Goal: Task Accomplishment & Management: Use online tool/utility

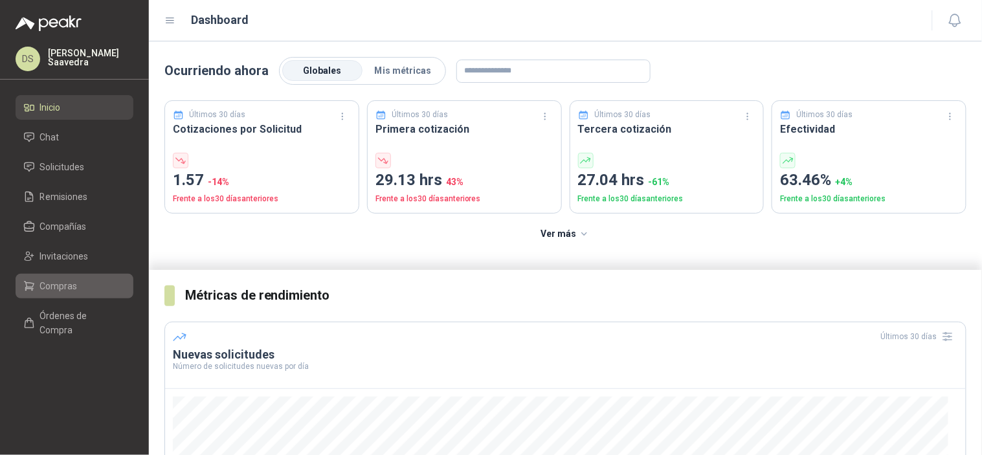
click at [73, 291] on span "Compras" at bounding box center [59, 286] width 38 height 14
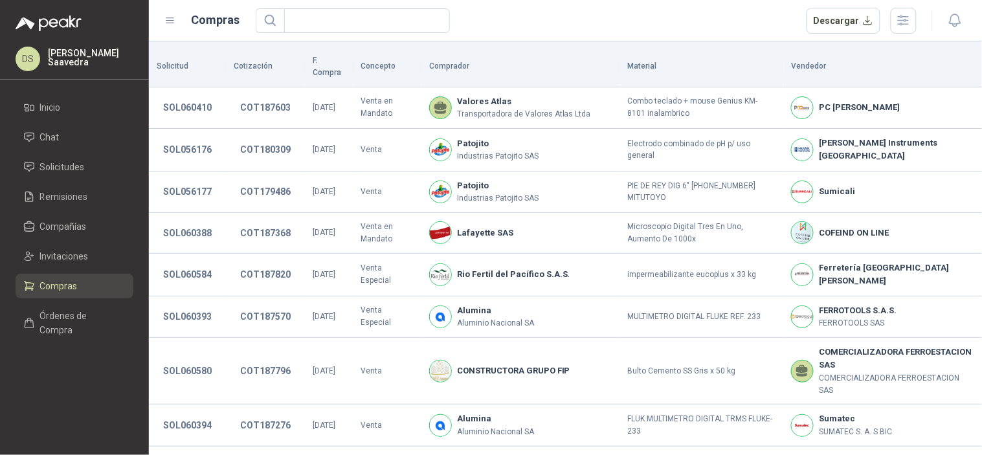
click at [897, 34] on header "Compras Descargar" at bounding box center [565, 20] width 833 height 41
click at [911, 14] on button "button" at bounding box center [903, 21] width 26 height 26
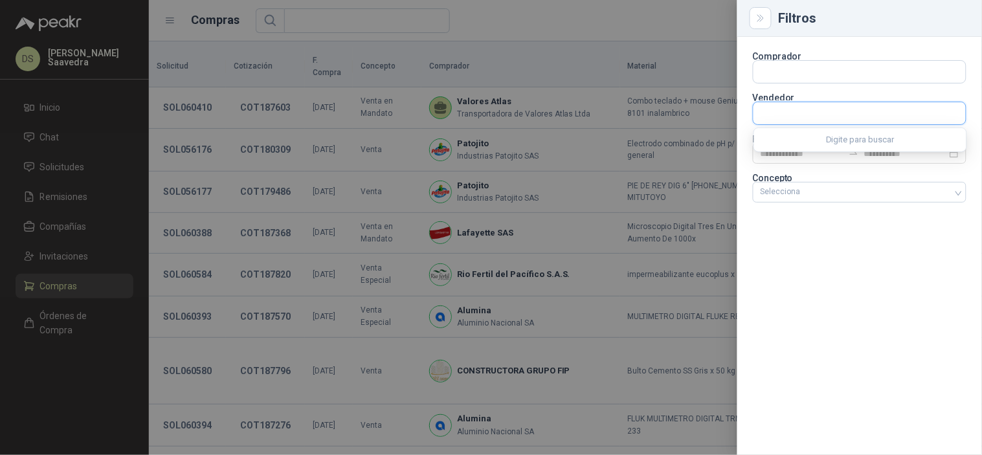
click at [885, 116] on input "text" at bounding box center [859, 113] width 212 height 22
type input "*******"
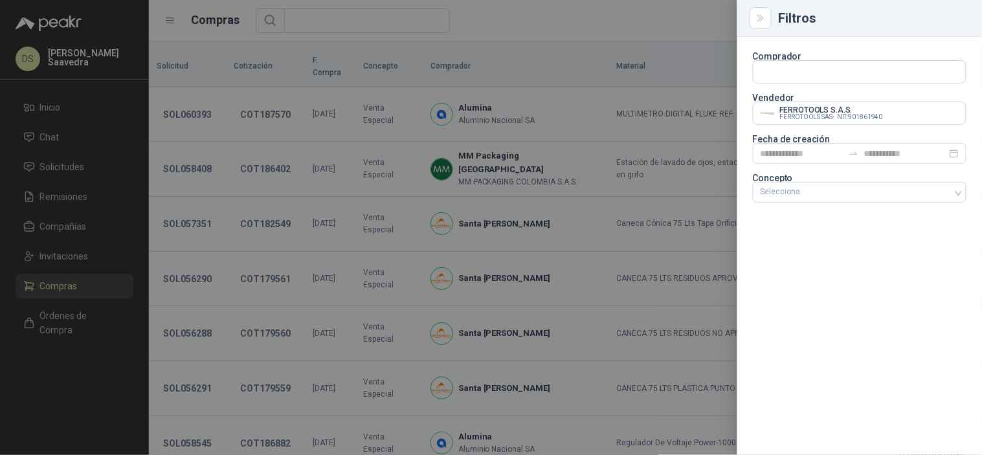
click at [594, 34] on div at bounding box center [491, 227] width 982 height 455
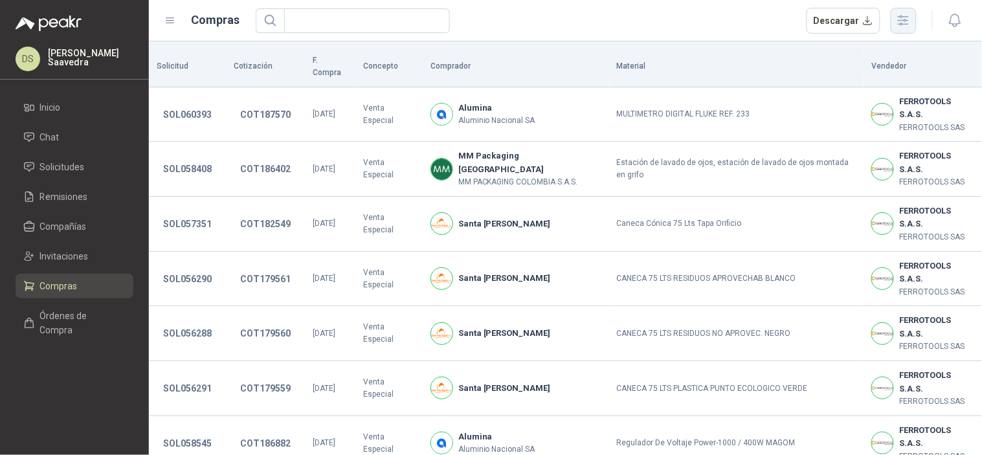
click at [897, 27] on icon "button" at bounding box center [902, 20] width 15 height 15
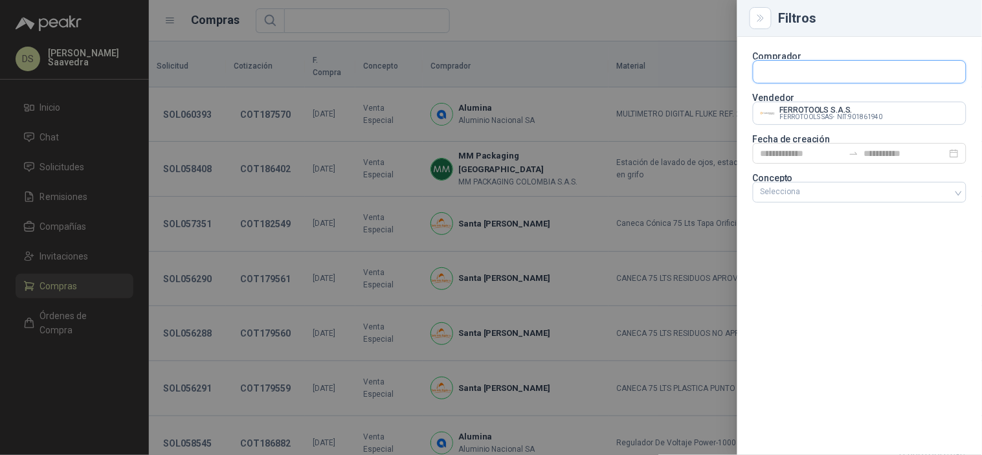
click at [839, 78] on input "text" at bounding box center [859, 72] width 212 height 22
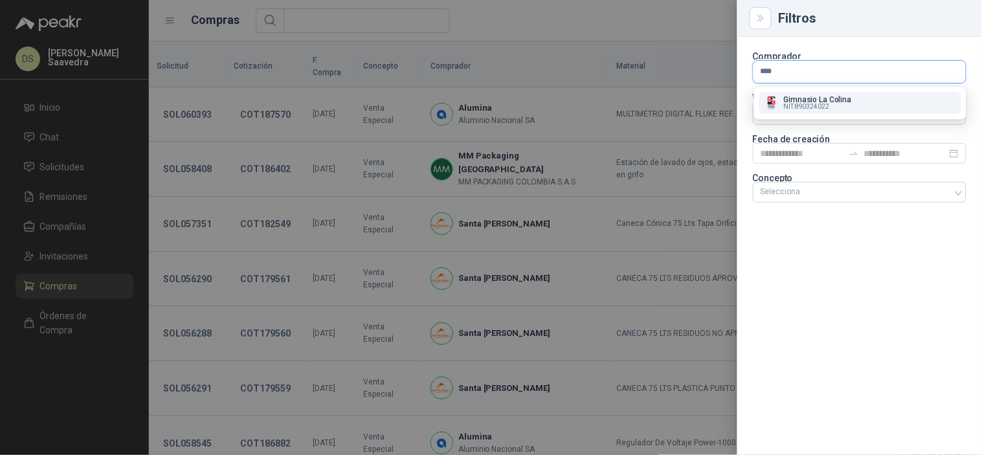
type input "****"
click at [810, 107] on span "NIT : 890324022" at bounding box center [807, 107] width 46 height 6
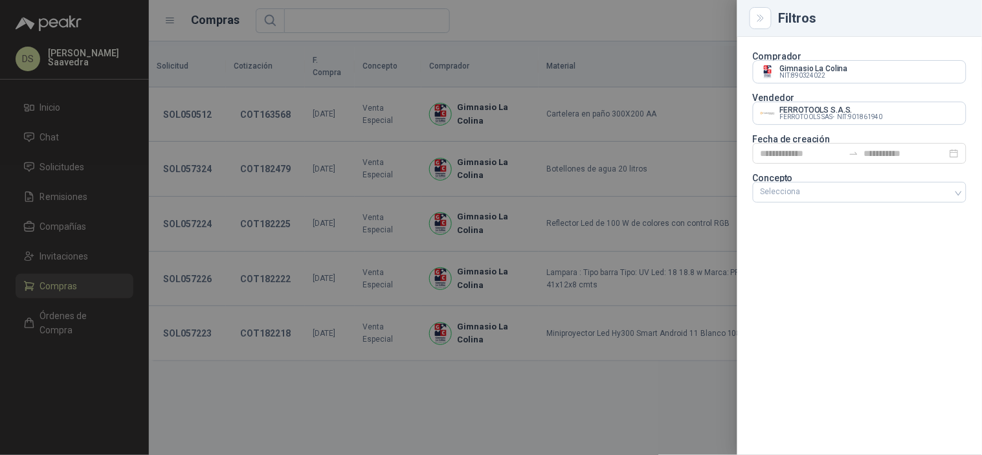
click at [565, 29] on div at bounding box center [491, 227] width 982 height 455
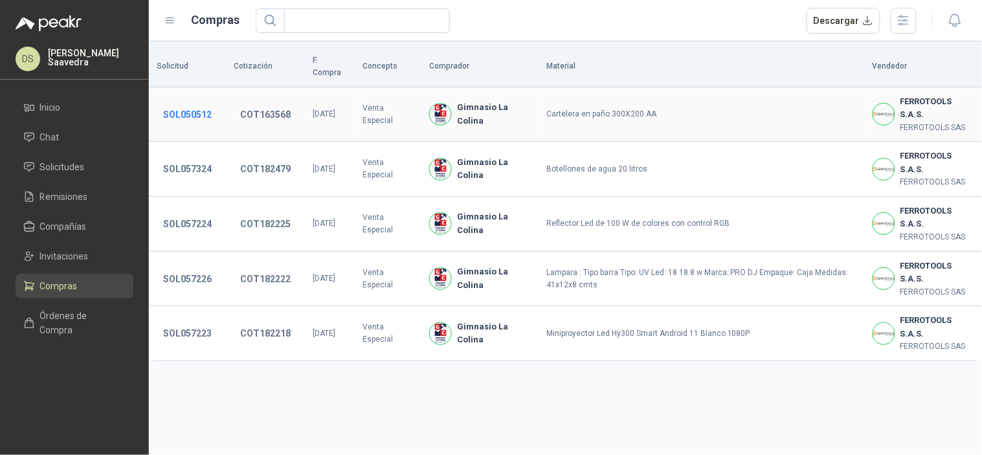
click at [195, 103] on button "SOL050512" at bounding box center [187, 114] width 61 height 23
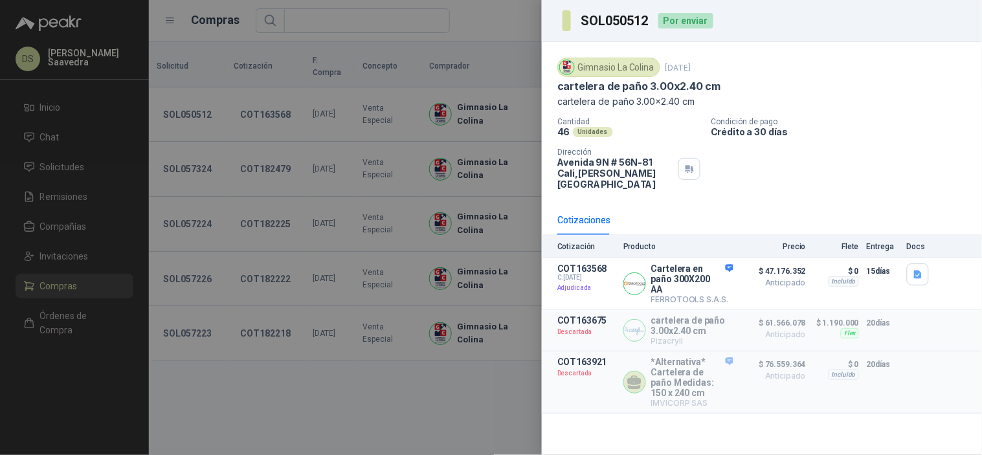
click at [624, 27] on h3 "SOL050512" at bounding box center [615, 20] width 69 height 13
copy h3 "SOL050512"
click at [485, 337] on div at bounding box center [491, 227] width 982 height 455
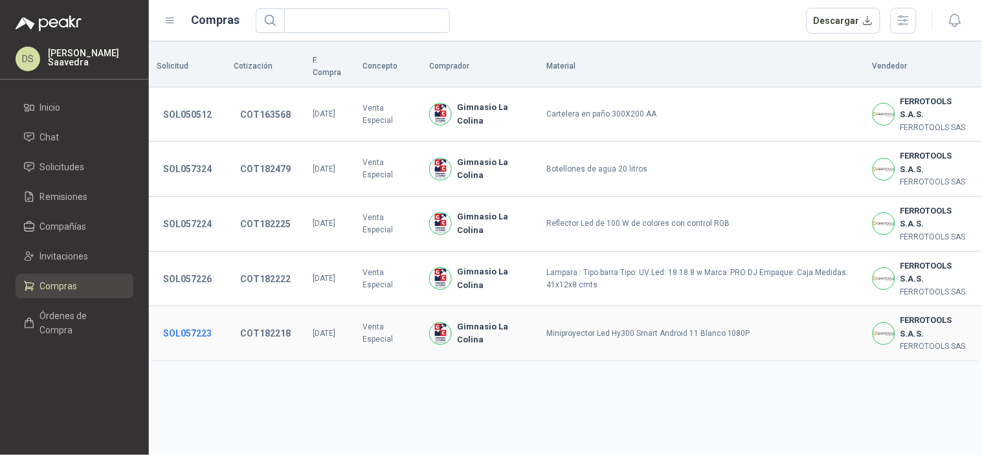
click at [201, 322] on button "SOL057223" at bounding box center [187, 333] width 61 height 23
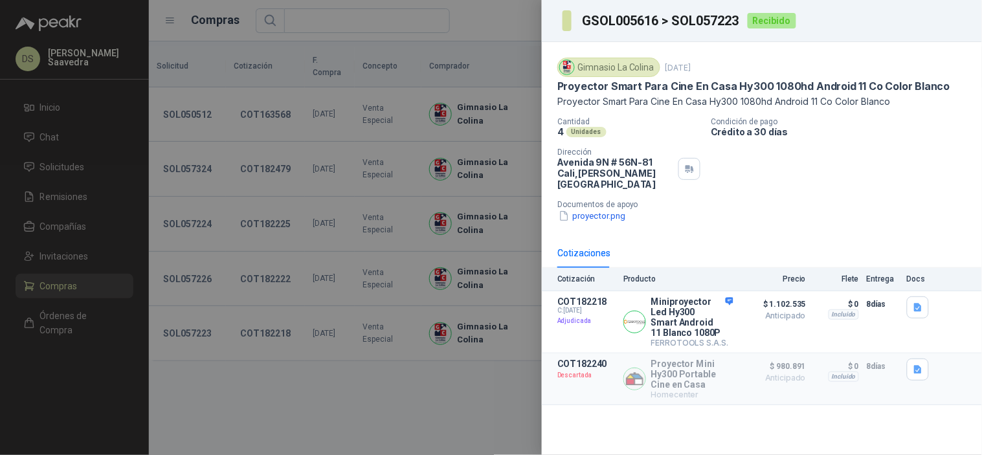
click at [704, 23] on h3 "GSOL005616 > SOL057223" at bounding box center [661, 20] width 158 height 13
copy h3 "SOL057223"
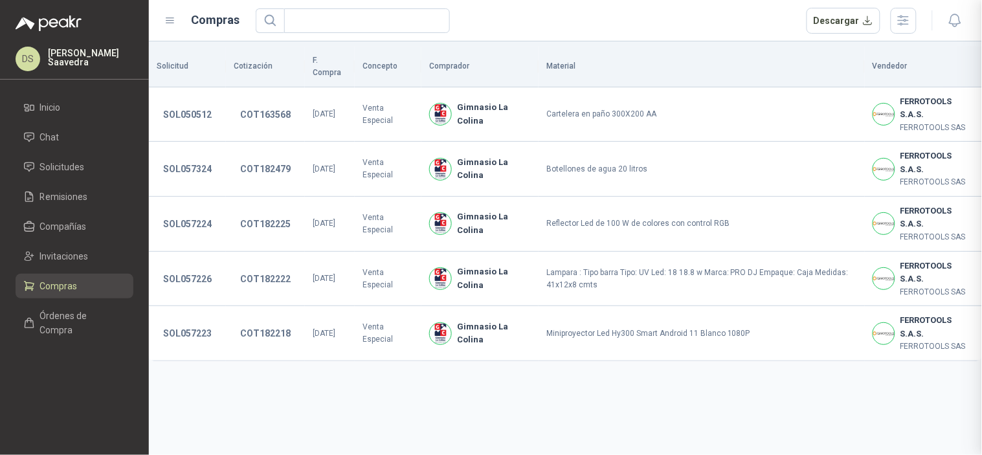
click at [410, 385] on div "Solicitud Cotización F. Compra Concepto Comprador Material Vendedor SOL050512 C…" at bounding box center [565, 247] width 833 height 413
click at [186, 267] on button "SOL057226" at bounding box center [187, 278] width 61 height 23
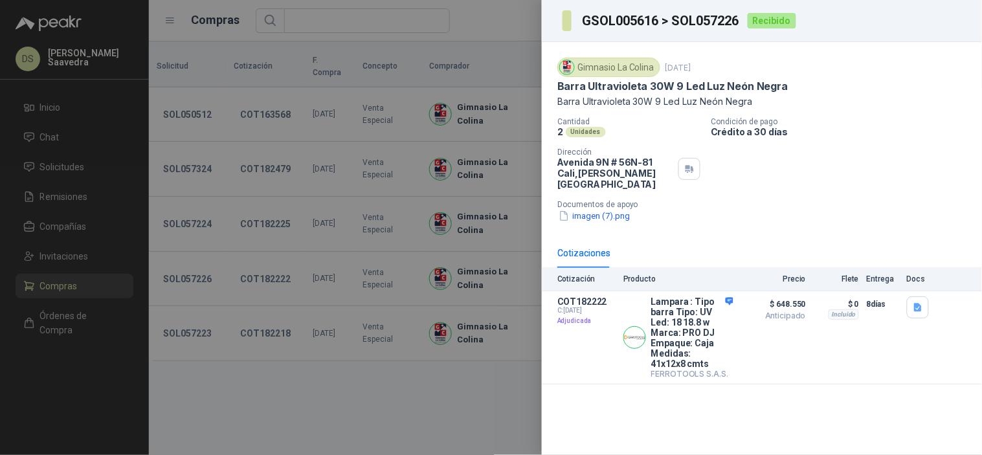
click at [694, 22] on h3 "GSOL005616 > SOL057226" at bounding box center [661, 20] width 158 height 13
copy h3 "SOL057226"
click at [363, 368] on div at bounding box center [491, 227] width 982 height 455
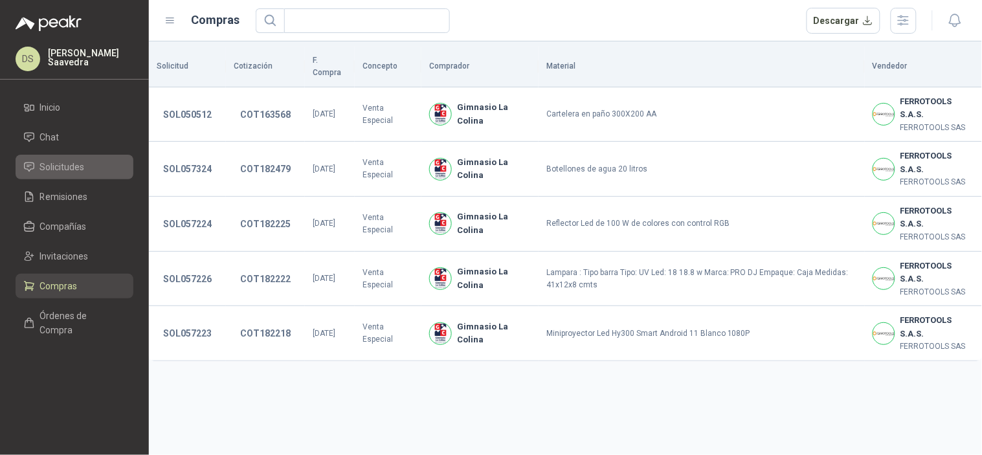
click at [78, 168] on span "Solicitudes" at bounding box center [62, 167] width 45 height 14
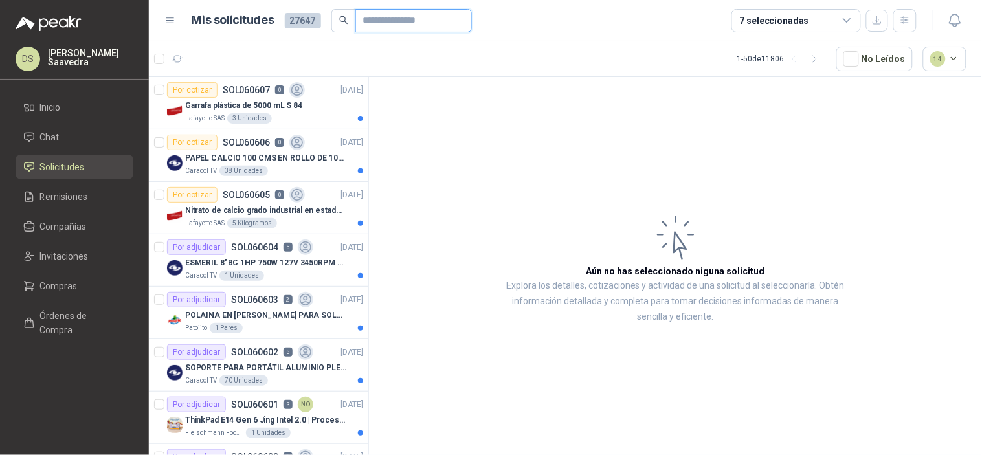
click at [364, 29] on input "text" at bounding box center [408, 21] width 91 height 22
paste input "*********"
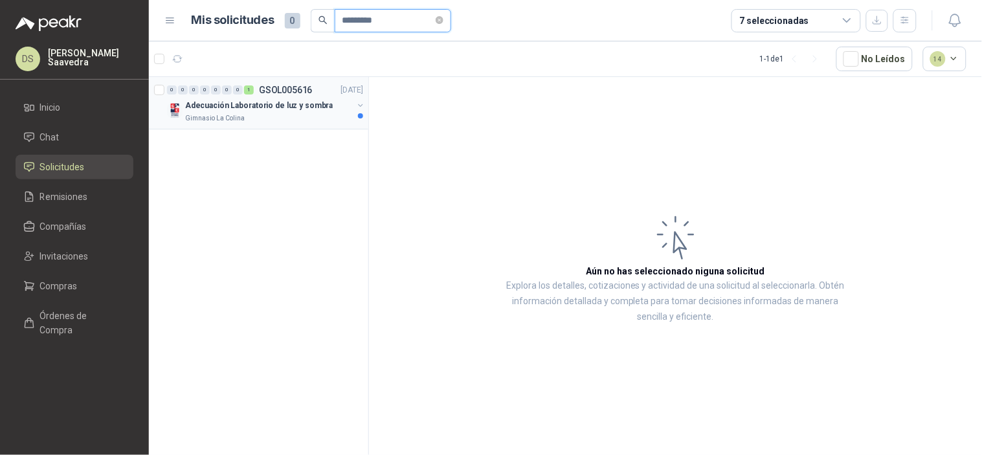
type input "*********"
click at [294, 94] on p "GSOL005616" at bounding box center [286, 89] width 54 height 9
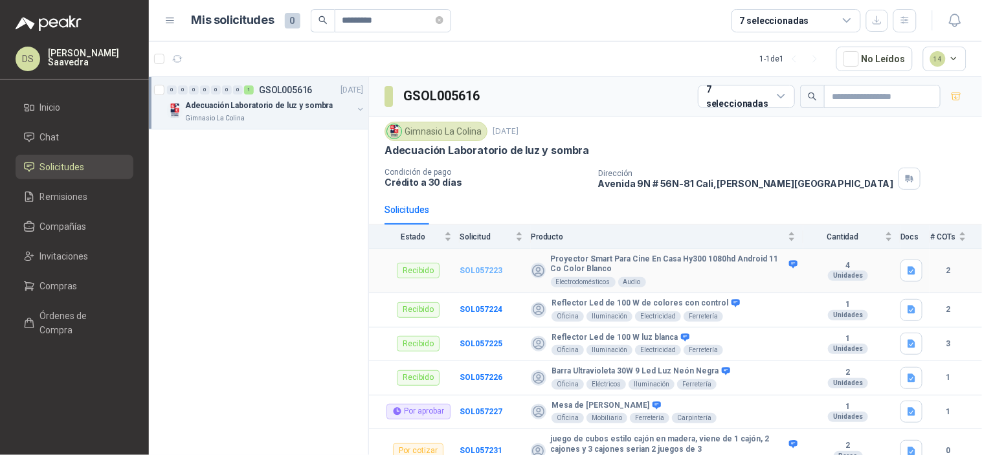
click at [488, 270] on b "SOL057223" at bounding box center [480, 270] width 43 height 9
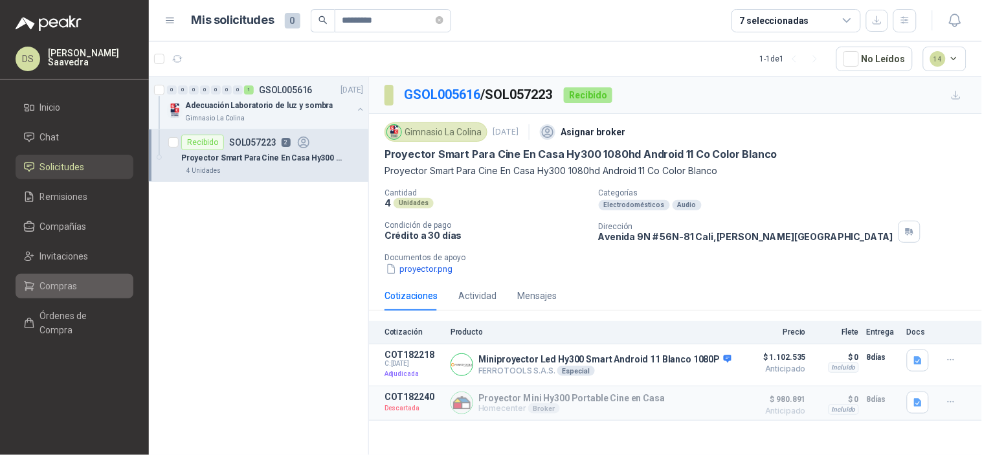
click at [60, 292] on span "Compras" at bounding box center [59, 286] width 38 height 14
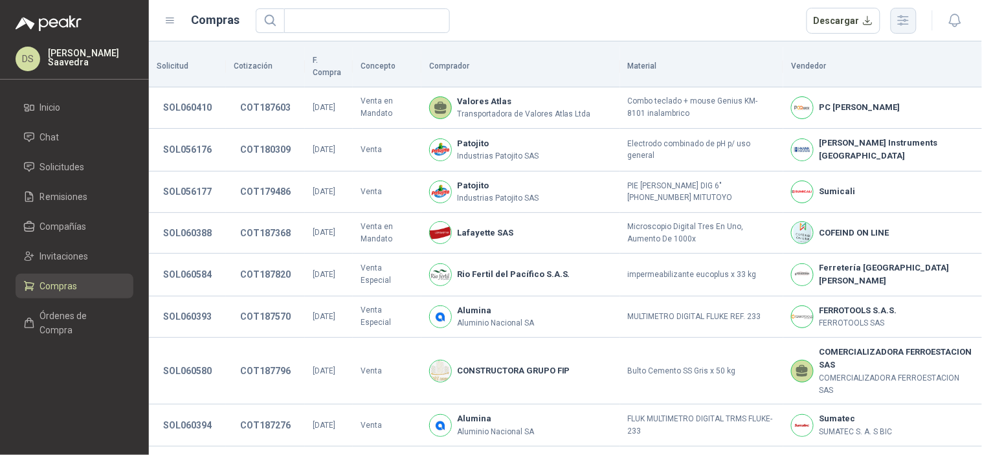
drag, startPoint x: 919, startPoint y: 27, endPoint x: 914, endPoint y: 21, distance: 7.8
click at [921, 27] on div at bounding box center [941, 20] width 50 height 20
click at [909, 20] on icon "button" at bounding box center [902, 20] width 15 height 15
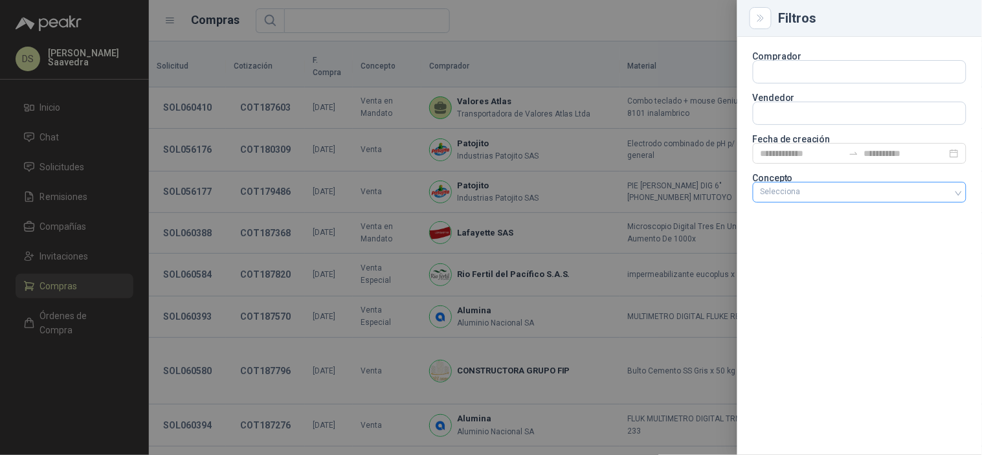
click at [876, 188] on div at bounding box center [852, 192] width 195 height 9
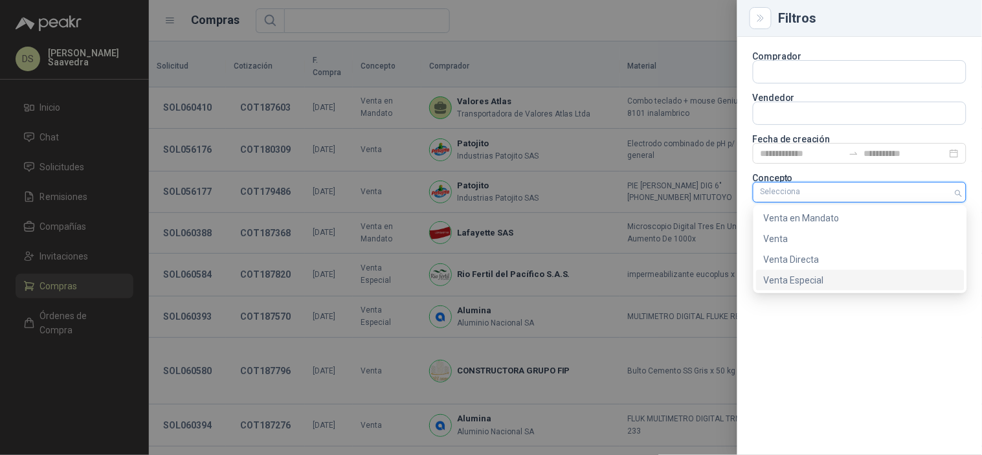
click at [859, 274] on div "Venta Especial" at bounding box center [859, 280] width 193 height 14
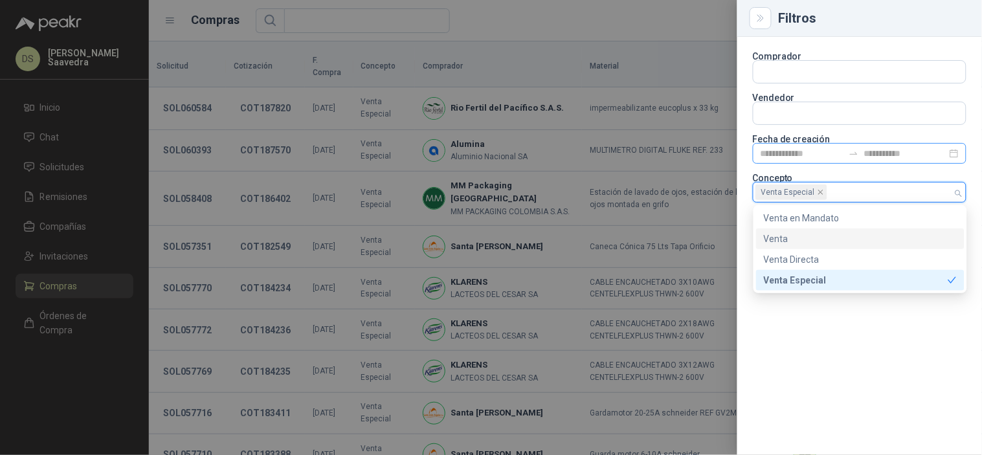
click at [854, 152] on icon "swap-right" at bounding box center [853, 153] width 10 height 10
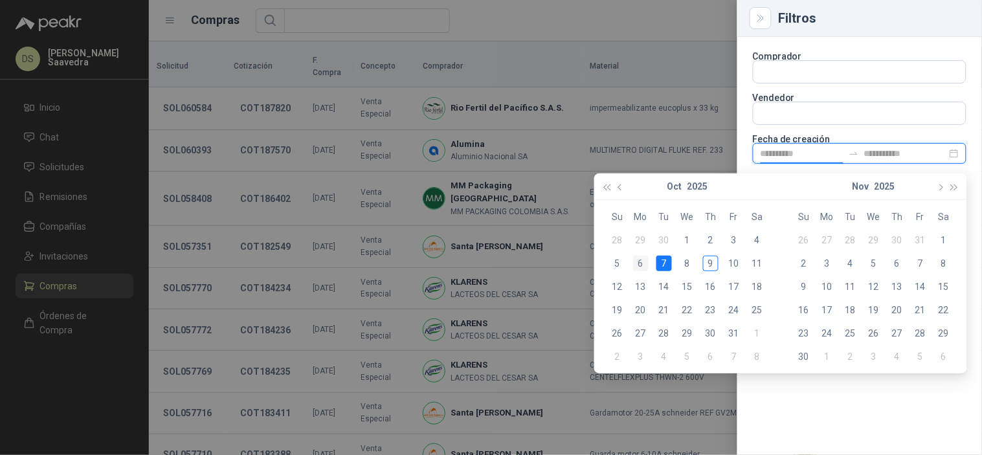
type input "**********"
click at [650, 265] on td "6" at bounding box center [640, 263] width 23 height 23
type input "**********"
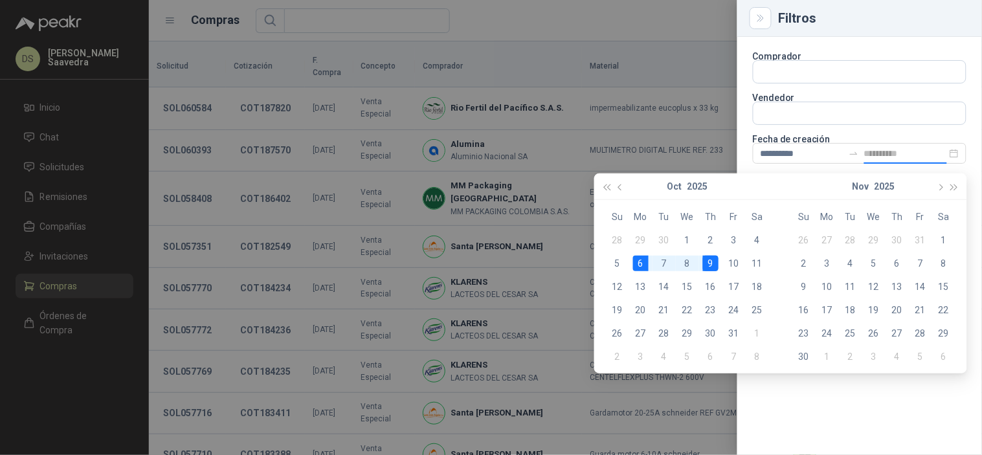
click at [703, 265] on div "9" at bounding box center [711, 264] width 16 height 16
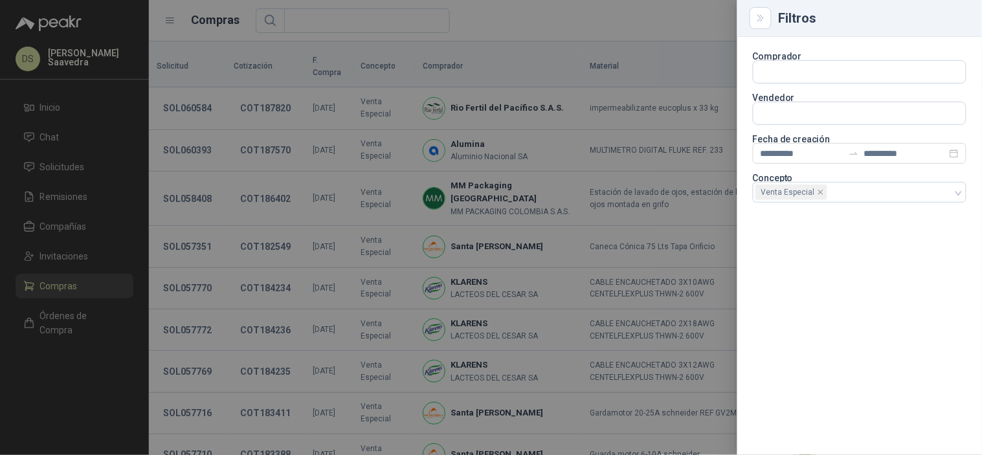
click at [674, 23] on div at bounding box center [491, 227] width 982 height 455
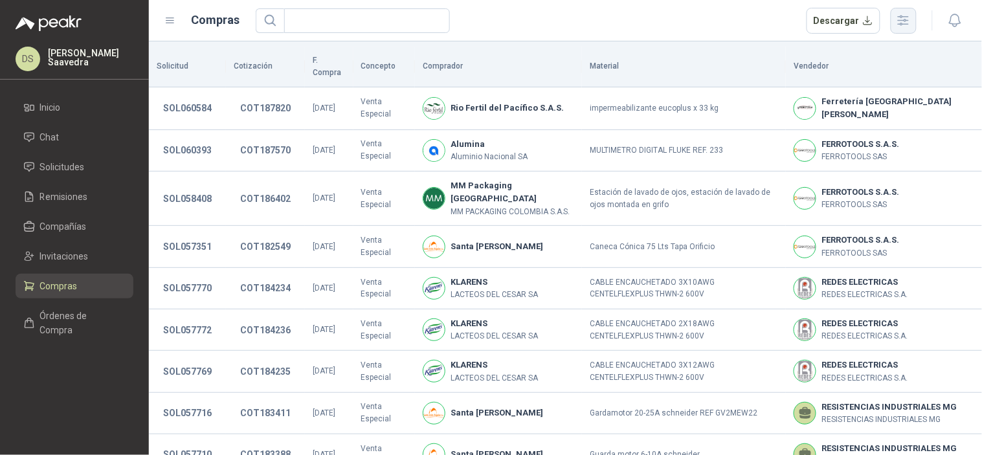
click at [901, 21] on icon "button" at bounding box center [902, 20] width 15 height 15
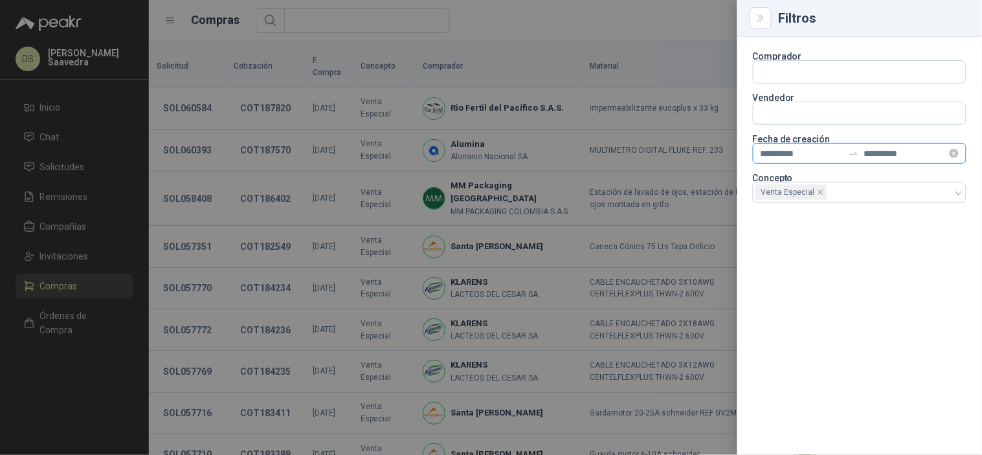
click at [862, 159] on div "**********" at bounding box center [859, 153] width 214 height 21
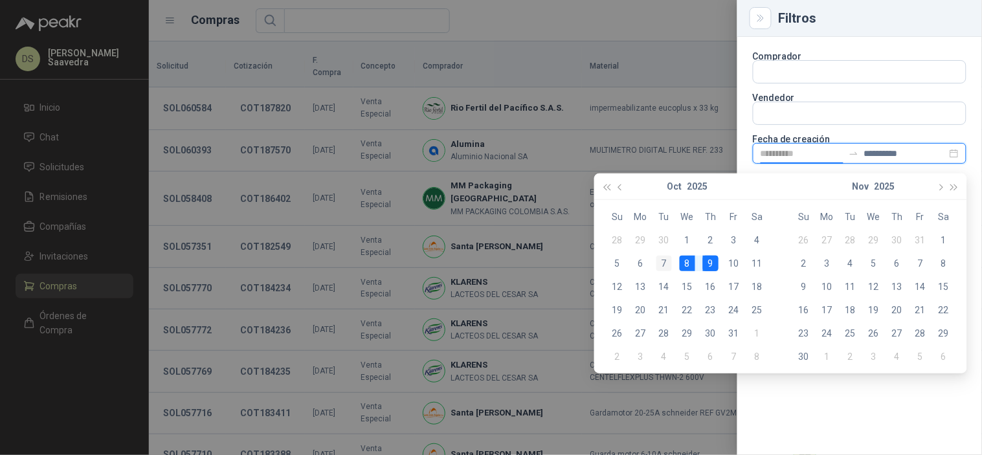
type input "**********"
click at [669, 265] on div "7" at bounding box center [664, 264] width 16 height 16
click at [705, 261] on div "9" at bounding box center [711, 264] width 16 height 16
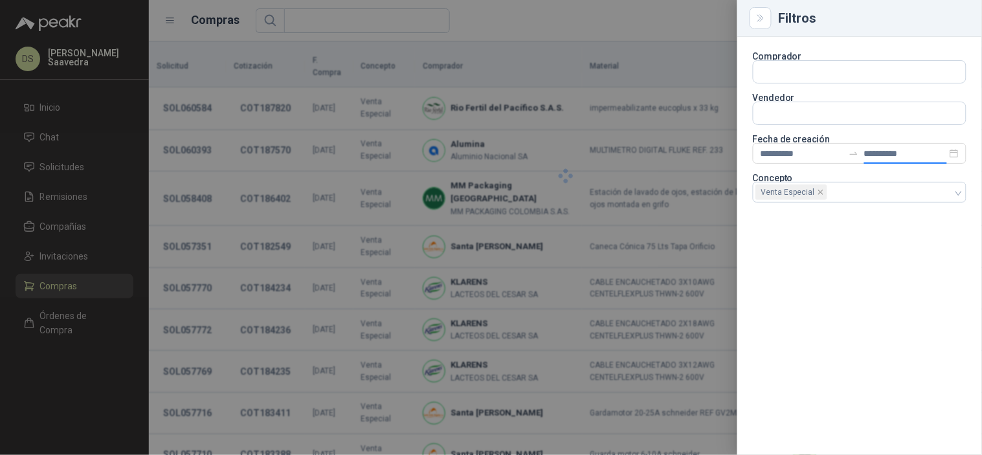
type input "**********"
click at [664, 7] on div at bounding box center [491, 227] width 982 height 455
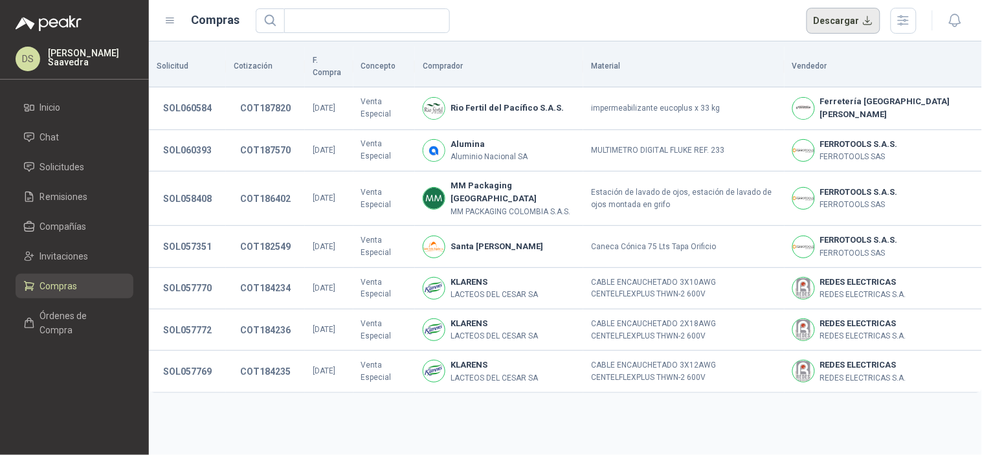
click at [852, 31] on button "Descargar" at bounding box center [843, 21] width 74 height 26
click at [606, 26] on div "Descargar" at bounding box center [586, 21] width 661 height 26
